Goal: Information Seeking & Learning: Learn about a topic

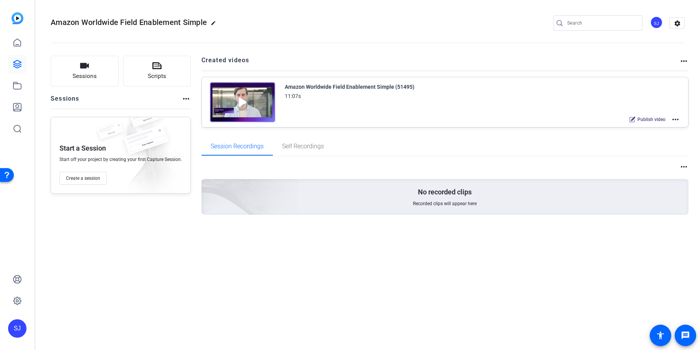
click at [246, 98] on img at bounding box center [242, 102] width 65 height 40
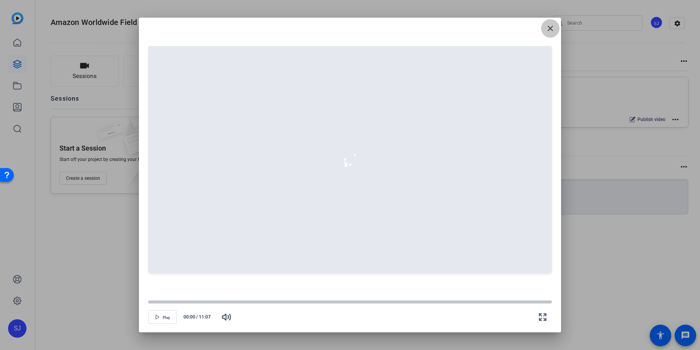
click at [547, 29] on mat-icon "close" at bounding box center [550, 28] width 9 height 9
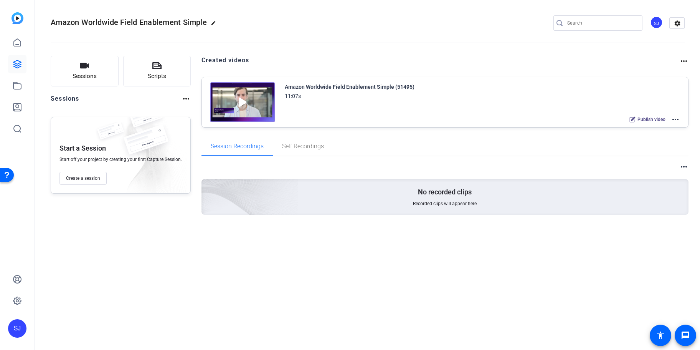
click at [674, 119] on mat-icon "more_horiz" at bounding box center [675, 119] width 9 height 9
click at [641, 127] on span "Edit in Creator" at bounding box center [647, 128] width 53 height 9
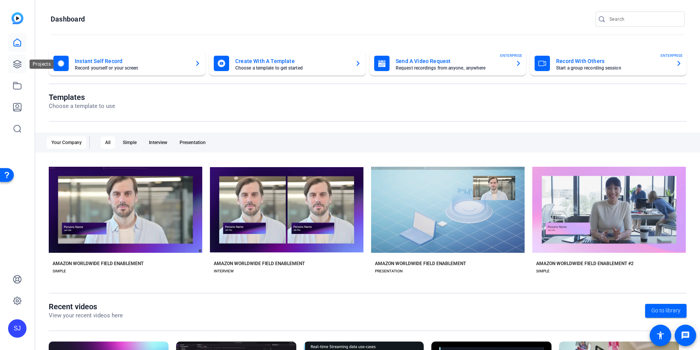
click at [21, 63] on icon at bounding box center [17, 64] width 9 height 9
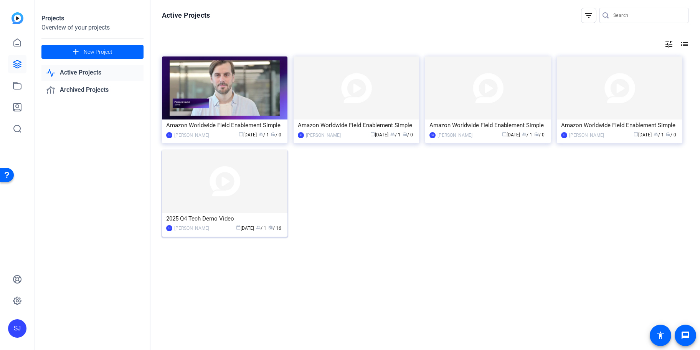
click at [187, 184] on img at bounding box center [225, 181] width 126 height 63
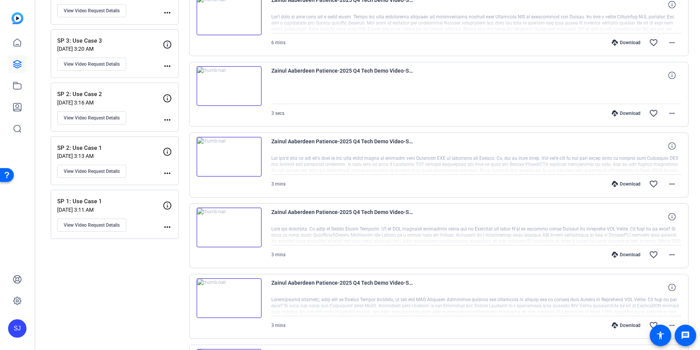
scroll to position [230, 0]
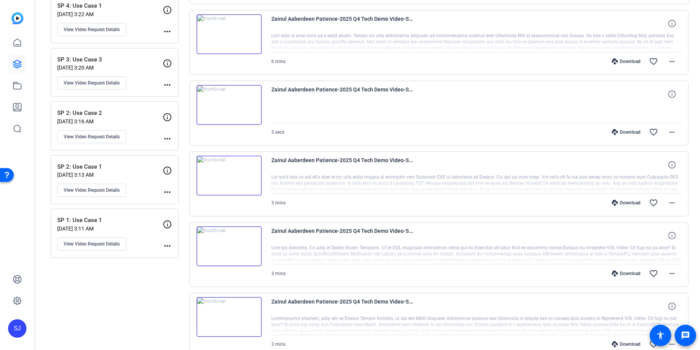
click at [113, 222] on p "SP 1: Use Case 1" at bounding box center [110, 220] width 106 height 9
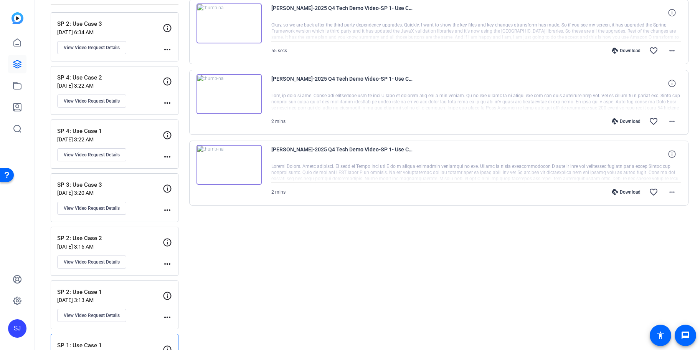
scroll to position [63, 0]
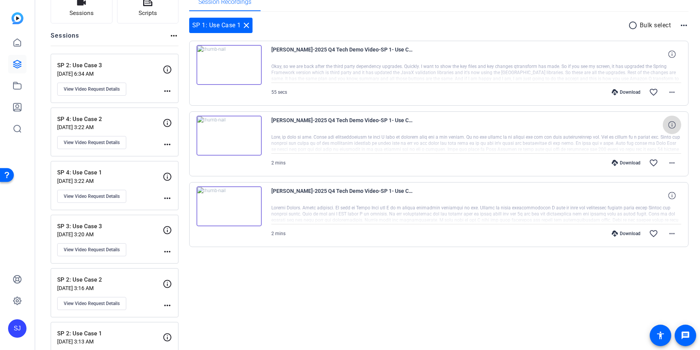
click at [674, 125] on icon at bounding box center [672, 124] width 7 height 7
click at [674, 197] on icon at bounding box center [672, 195] width 7 height 7
click at [673, 52] on icon at bounding box center [672, 53] width 7 height 7
click at [241, 193] on img at bounding box center [229, 206] width 65 height 40
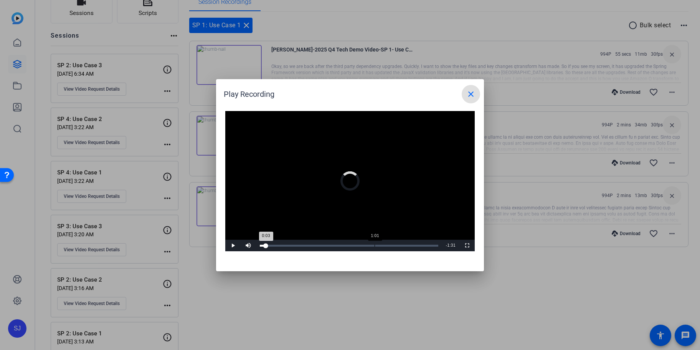
drag, startPoint x: 266, startPoint y: 243, endPoint x: 375, endPoint y: 243, distance: 109.1
click at [375, 243] on div "Loaded : 4.37% 1:01 0:03" at bounding box center [349, 246] width 186 height 12
drag, startPoint x: 375, startPoint y: 245, endPoint x: 425, endPoint y: 245, distance: 50.3
click at [425, 245] on div "Loaded : 4.37% 1:25 1:01" at bounding box center [349, 246] width 179 height 2
click at [471, 91] on mat-icon "close" at bounding box center [471, 93] width 9 height 9
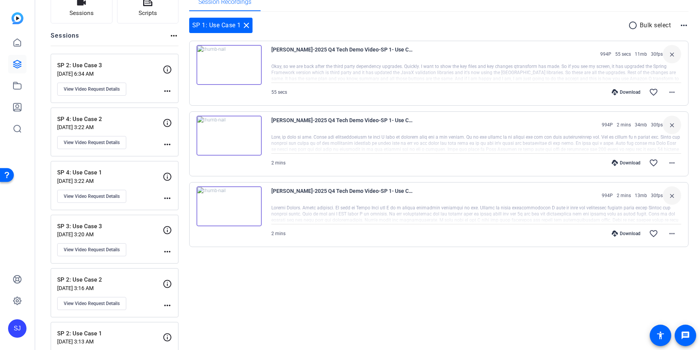
click at [238, 55] on img at bounding box center [229, 65] width 65 height 40
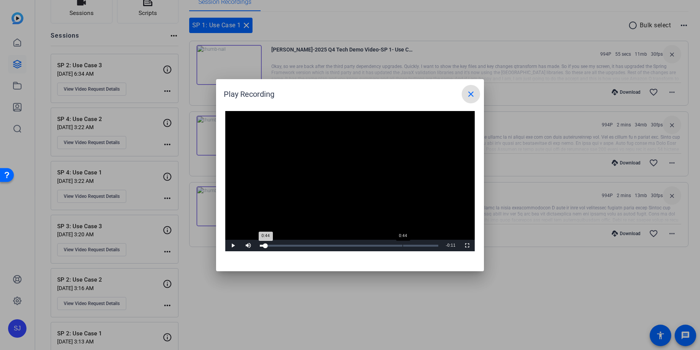
drag, startPoint x: 266, startPoint y: 247, endPoint x: 403, endPoint y: 246, distance: 137.1
click at [403, 246] on div "Loaded : 0.00% 0:44 0:44" at bounding box center [349, 246] width 179 height 2
drag, startPoint x: 411, startPoint y: 246, endPoint x: 423, endPoint y: 246, distance: 12.7
click at [423, 246] on div "0:50" at bounding box center [341, 246] width 163 height 2
click at [471, 94] on mat-icon "close" at bounding box center [471, 93] width 9 height 9
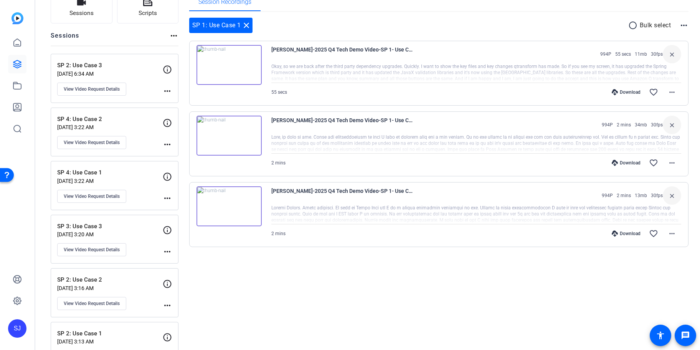
click at [221, 134] on img at bounding box center [229, 136] width 65 height 40
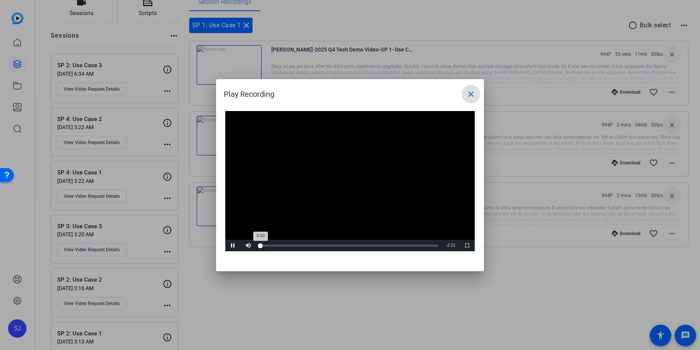
click at [260, 245] on div "0:00" at bounding box center [260, 246] width 1 height 2
drag, startPoint x: 261, startPoint y: 244, endPoint x: 391, endPoint y: 245, distance: 129.8
click at [391, 245] on div "Loaded : 0.00% 1:43 0:00" at bounding box center [349, 246] width 179 height 2
drag, startPoint x: 391, startPoint y: 246, endPoint x: 429, endPoint y: 245, distance: 38.8
click at [428, 245] on div "2:14" at bounding box center [344, 246] width 168 height 2
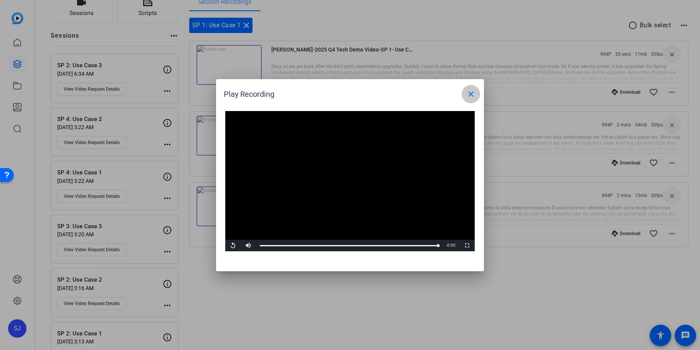
click at [475, 95] on mat-icon "close" at bounding box center [471, 93] width 9 height 9
